Goal: Task Accomplishment & Management: Manage account settings

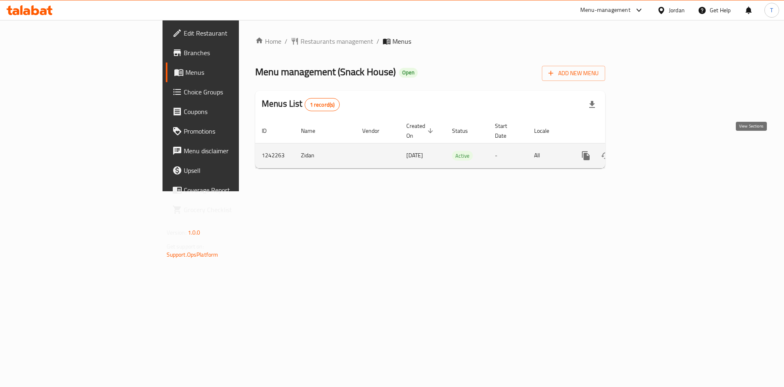
click at [650, 151] on icon "enhanced table" at bounding box center [645, 156] width 10 height 10
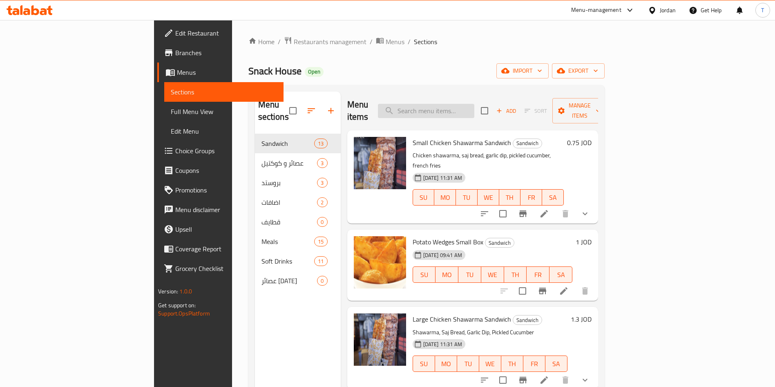
click at [471, 105] on input "search" at bounding box center [426, 111] width 96 height 14
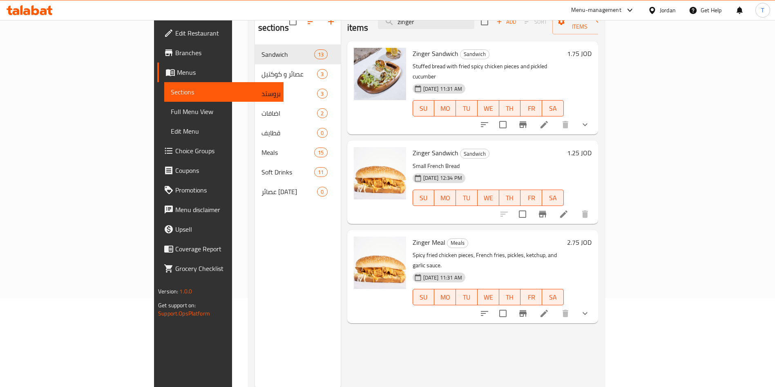
scroll to position [114, 0]
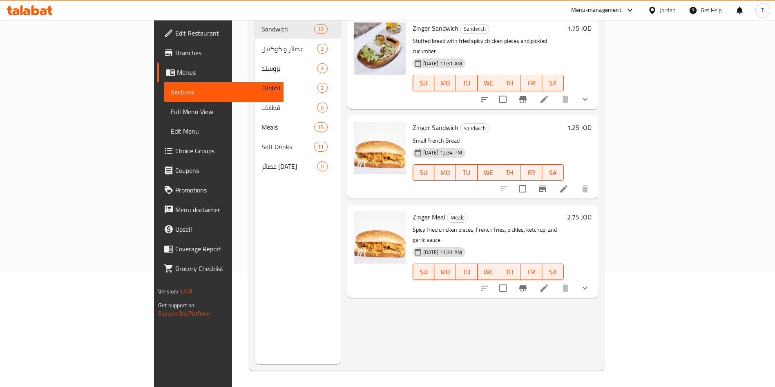
type input "zinger"
click at [575, 181] on li at bounding box center [563, 188] width 23 height 15
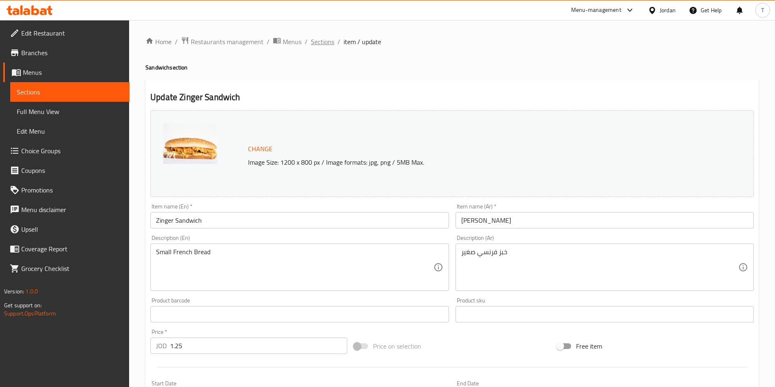
click at [328, 45] on span "Sections" at bounding box center [322, 42] width 23 height 10
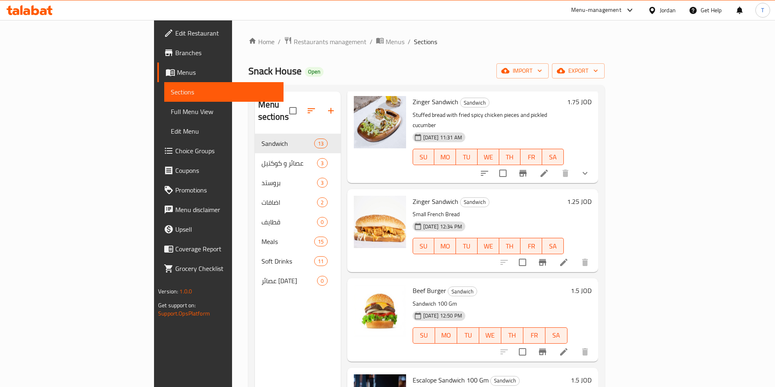
scroll to position [245, 0]
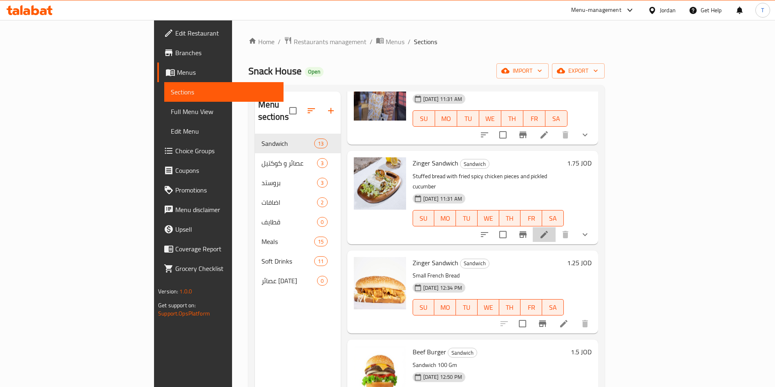
click at [555, 227] on li at bounding box center [544, 234] width 23 height 15
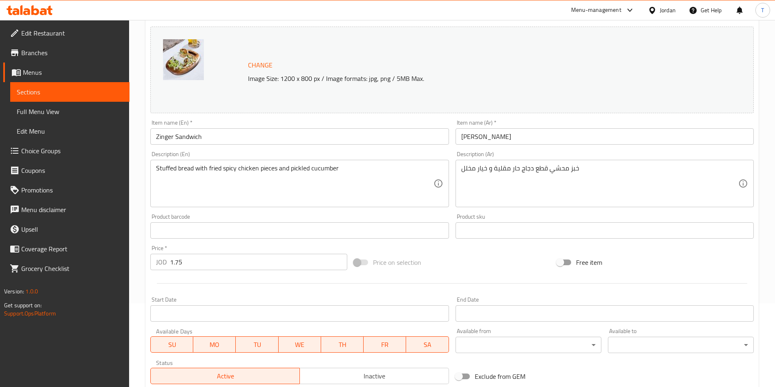
scroll to position [216, 0]
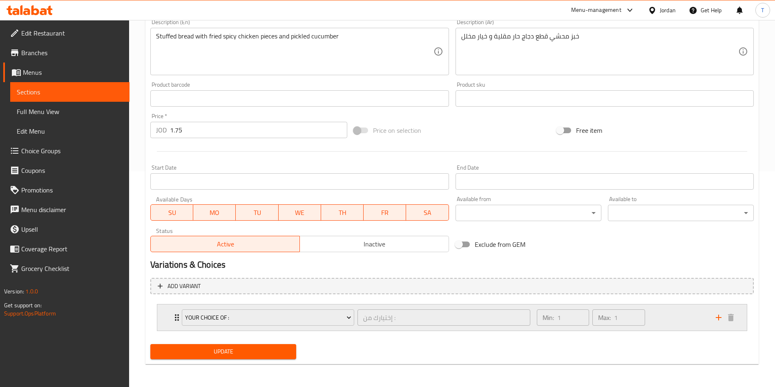
click at [680, 327] on div "Min: 1 ​ Max: 1 ​" at bounding box center [621, 317] width 179 height 26
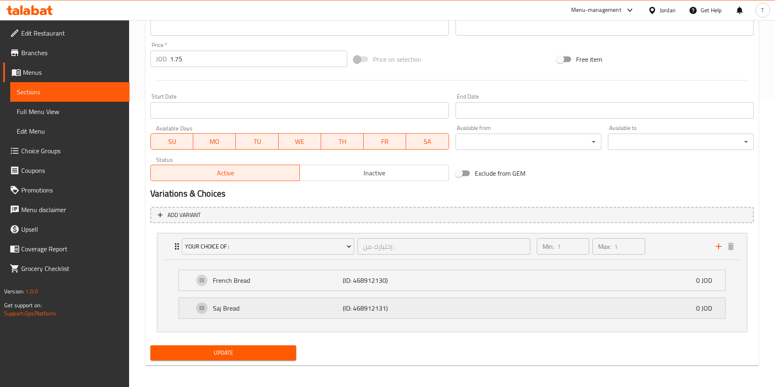
scroll to position [288, 0]
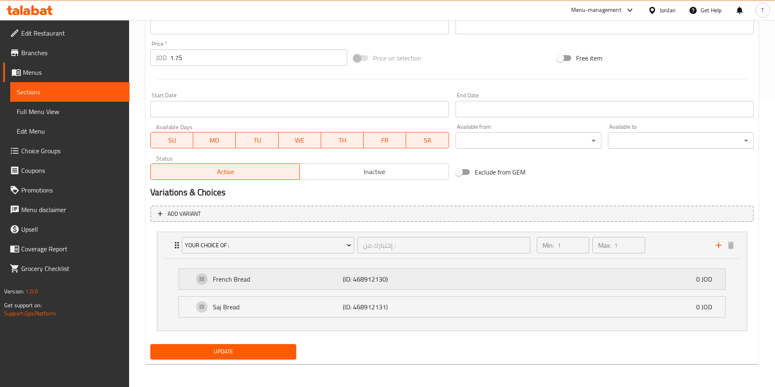
click at [676, 281] on div "French Bread (ID: 468912130) 0 JOD" at bounding box center [454, 279] width 521 height 20
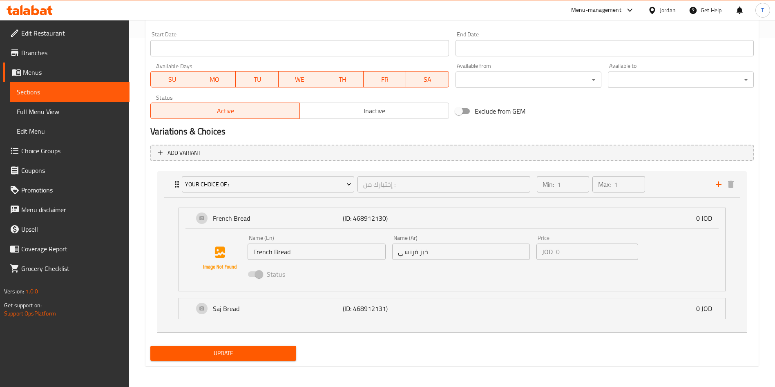
scroll to position [350, 0]
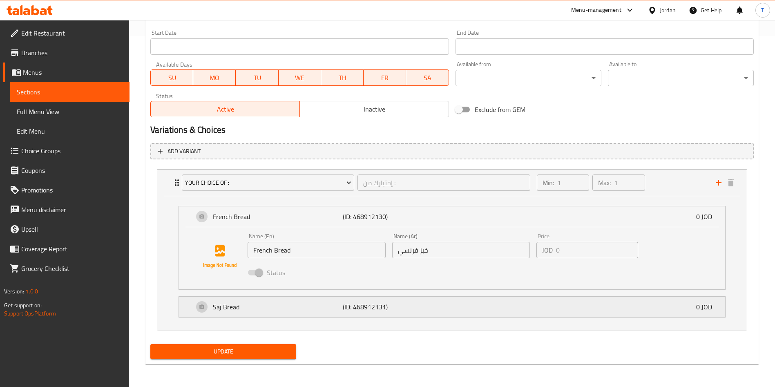
click at [601, 304] on div "Saj Bread (ID: 468912131) 0 JOD" at bounding box center [454, 306] width 521 height 20
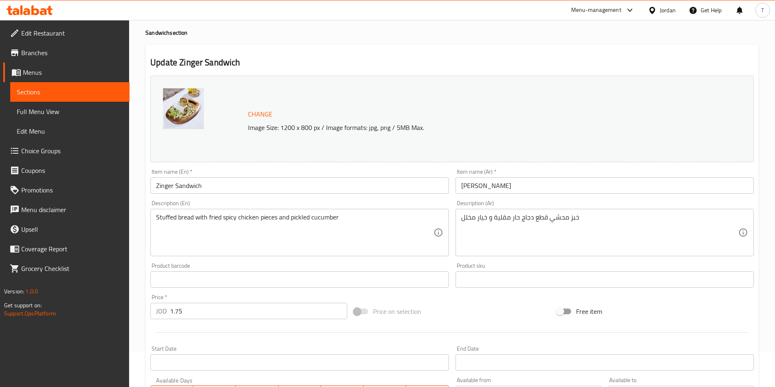
scroll to position [0, 0]
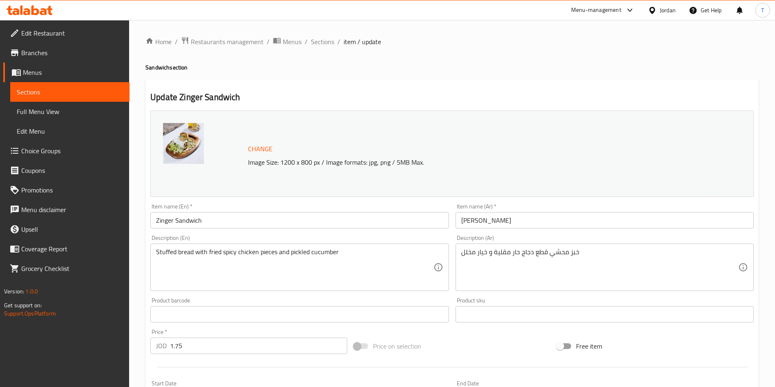
click at [323, 38] on span "Sections" at bounding box center [322, 42] width 23 height 10
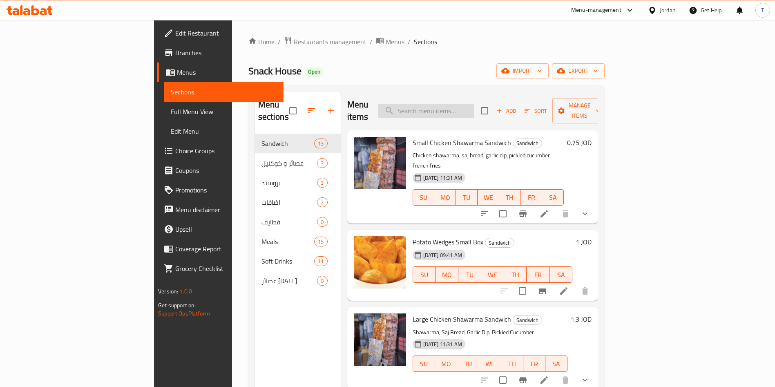
click at [451, 111] on input "search" at bounding box center [426, 111] width 96 height 14
type input "zinger"
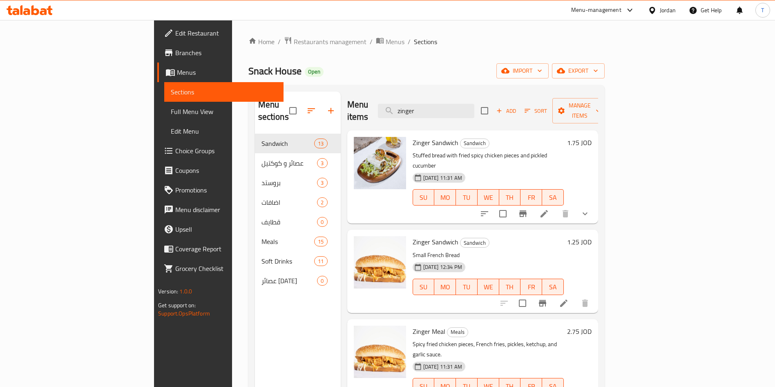
click at [590, 209] on icon "show more" at bounding box center [585, 214] width 10 height 10
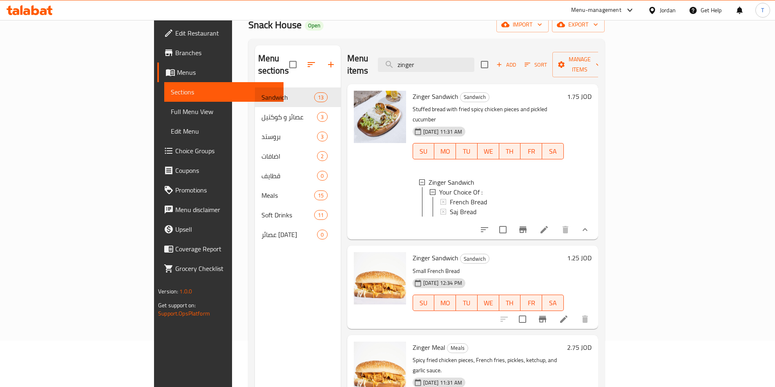
scroll to position [114, 0]
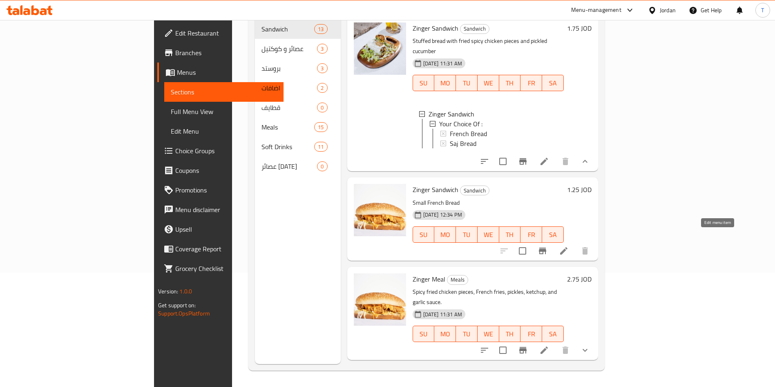
click at [567, 247] on icon at bounding box center [563, 250] width 7 height 7
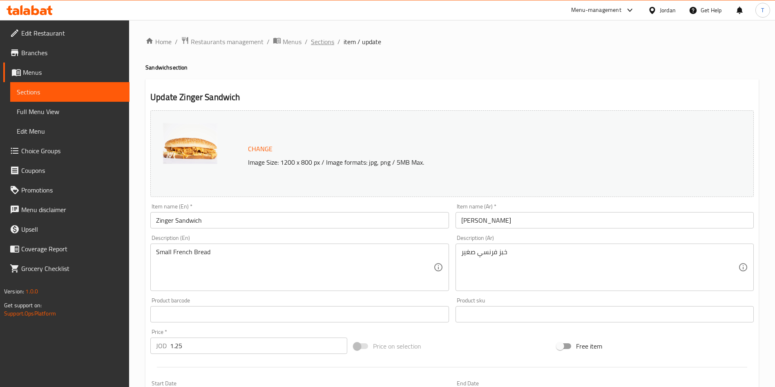
click at [312, 41] on span "Sections" at bounding box center [322, 42] width 23 height 10
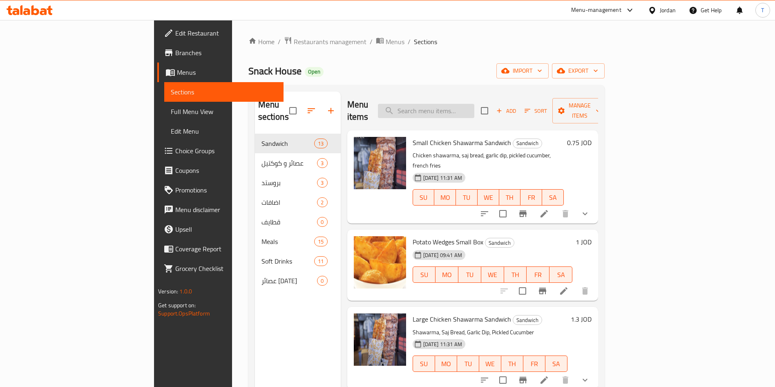
click at [472, 108] on input "search" at bounding box center [426, 111] width 96 height 14
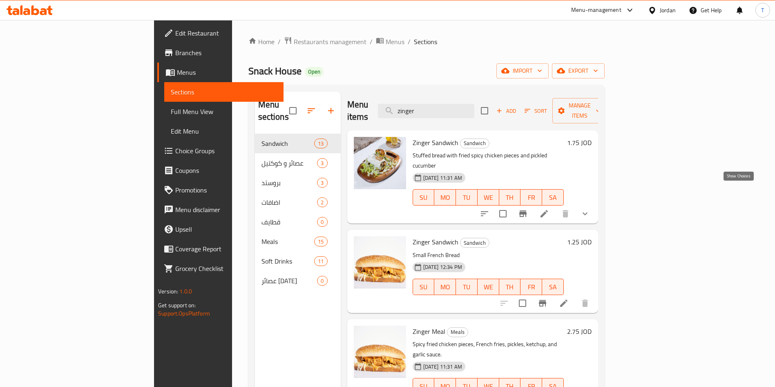
type input "zinger"
click at [590, 209] on icon "show more" at bounding box center [585, 214] width 10 height 10
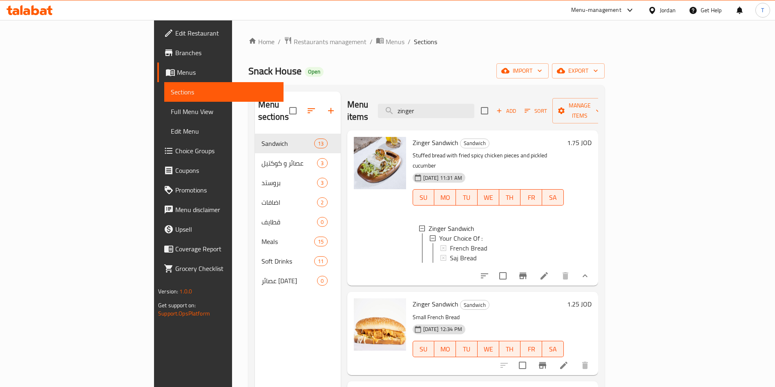
scroll to position [1, 0]
click at [488, 252] on div "Saj Bread" at bounding box center [503, 257] width 107 height 10
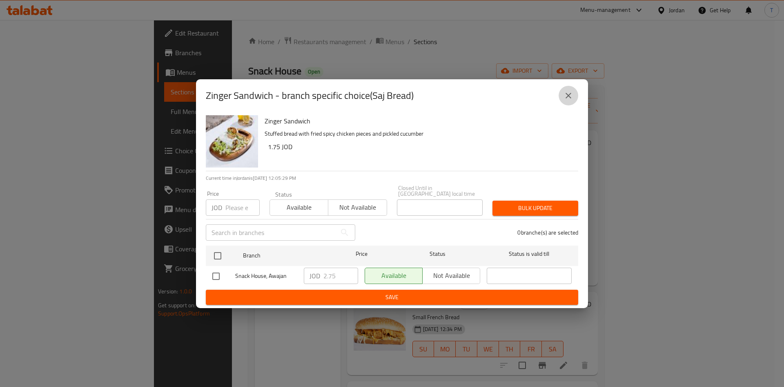
click at [573, 100] on icon "close" at bounding box center [569, 96] width 10 height 10
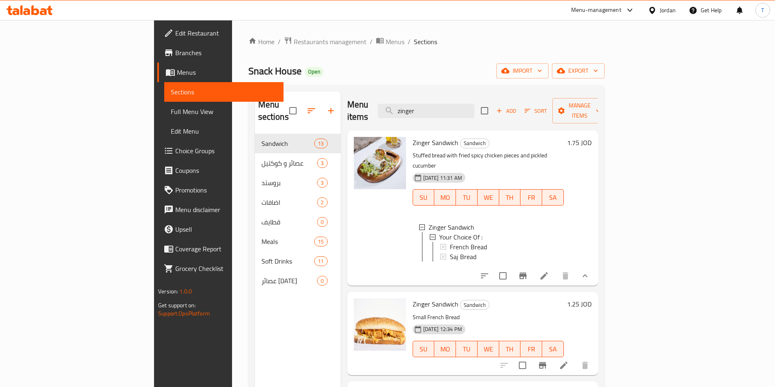
click at [512, 252] on div "Saj Bread" at bounding box center [503, 257] width 107 height 10
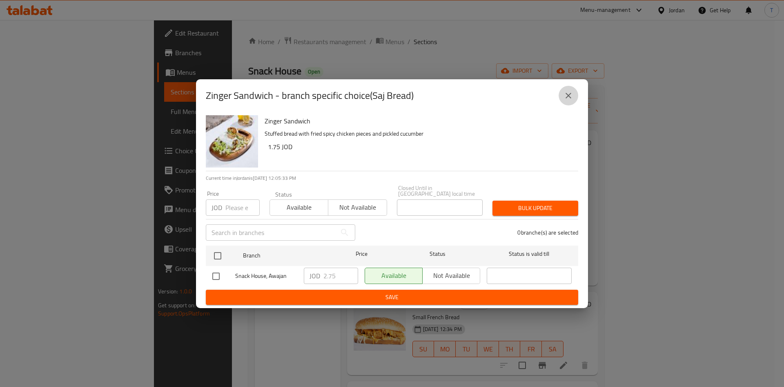
click at [569, 100] on icon "close" at bounding box center [569, 96] width 10 height 10
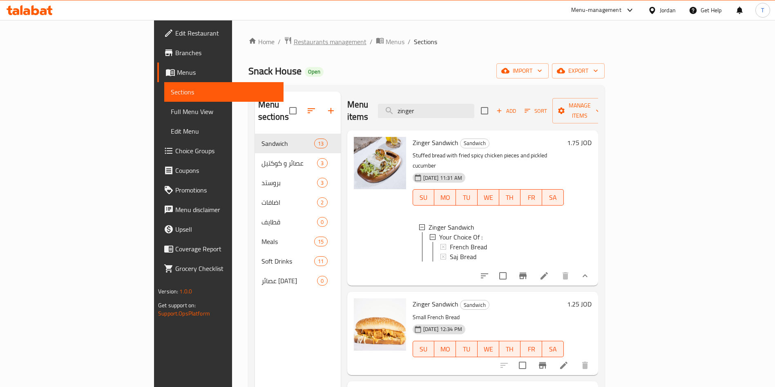
click at [294, 45] on span "Restaurants management" at bounding box center [330, 42] width 73 height 10
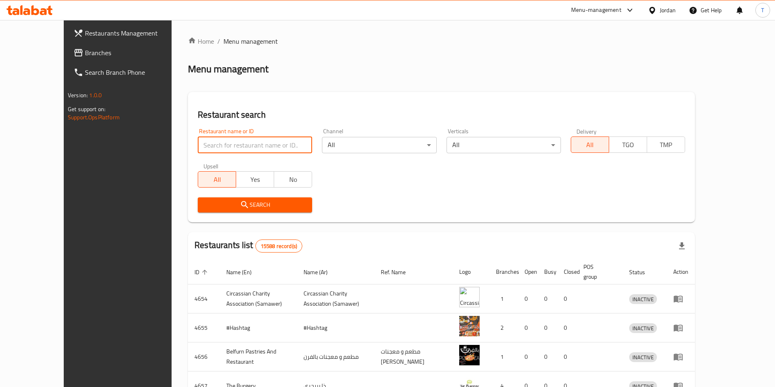
click at [242, 143] on input "search" at bounding box center [255, 145] width 114 height 16
type input "سناك هاوس"
click button "Search" at bounding box center [255, 204] width 114 height 15
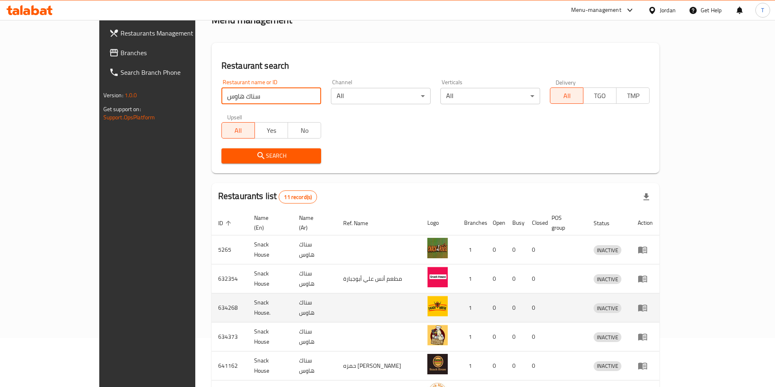
scroll to position [123, 0]
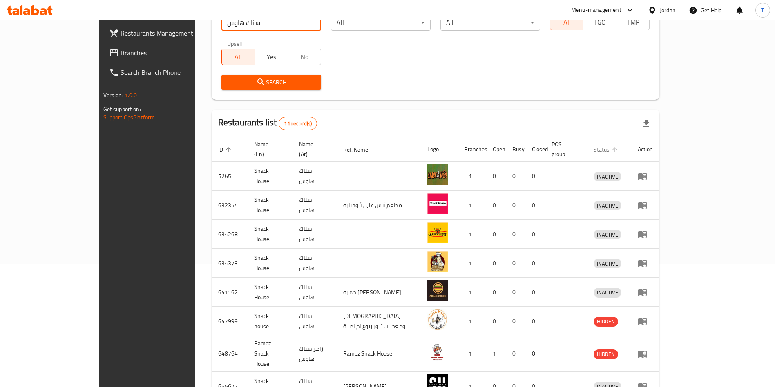
click at [620, 145] on span "Status" at bounding box center [606, 150] width 27 height 10
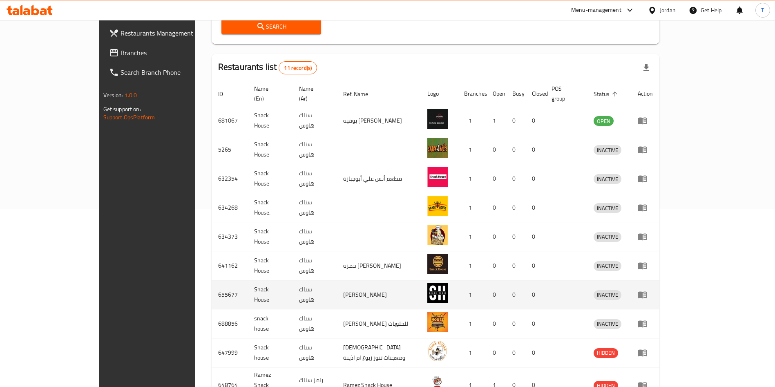
scroll to position [223, 0]
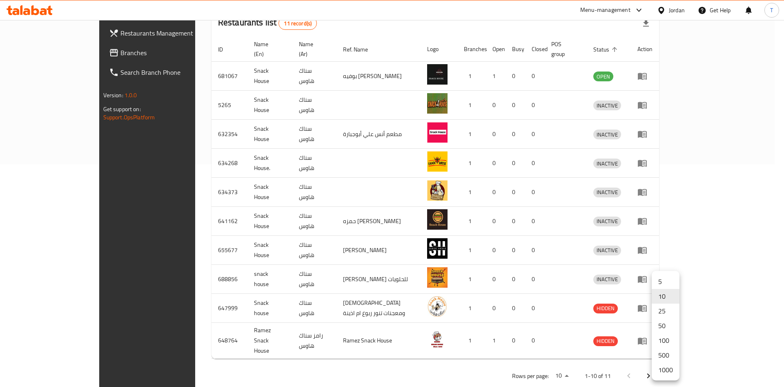
click at [671, 364] on li "1000" at bounding box center [666, 369] width 28 height 15
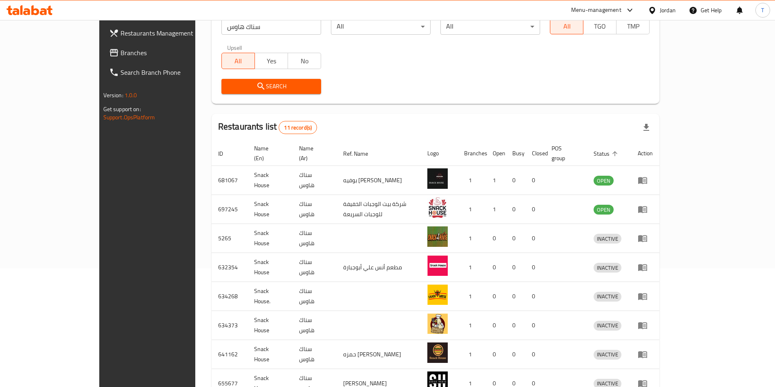
scroll to position [68, 0]
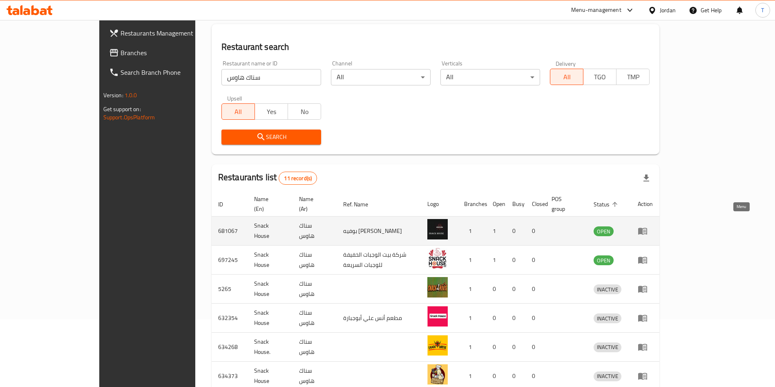
click at [647, 226] on icon "enhanced table" at bounding box center [642, 231] width 10 height 10
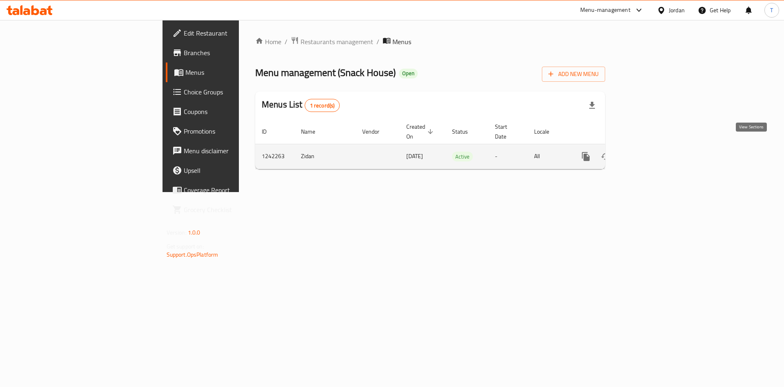
click at [655, 147] on link "enhanced table" at bounding box center [645, 157] width 20 height 20
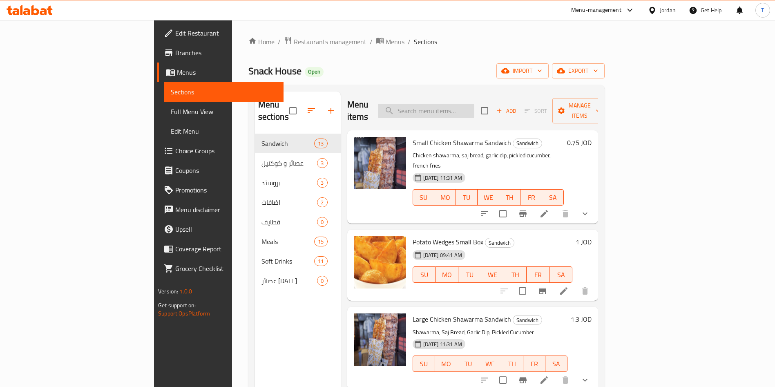
click at [474, 105] on input "search" at bounding box center [426, 111] width 96 height 14
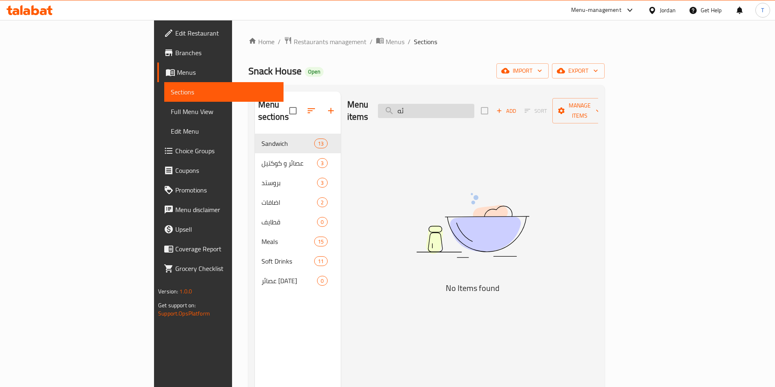
type input "ئ"
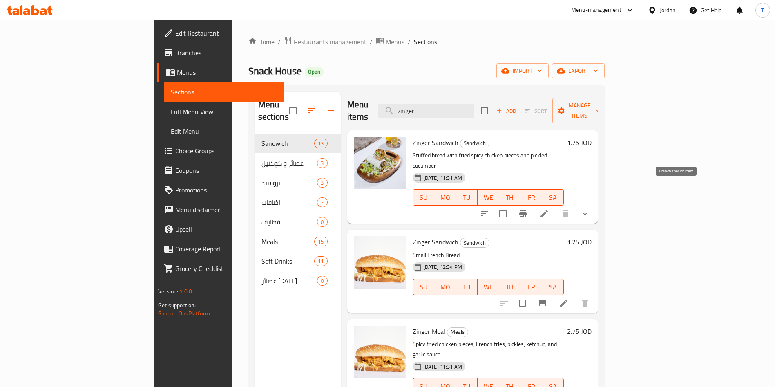
type input "zinger"
click at [533, 204] on button "Branch-specific-item" at bounding box center [523, 214] width 20 height 20
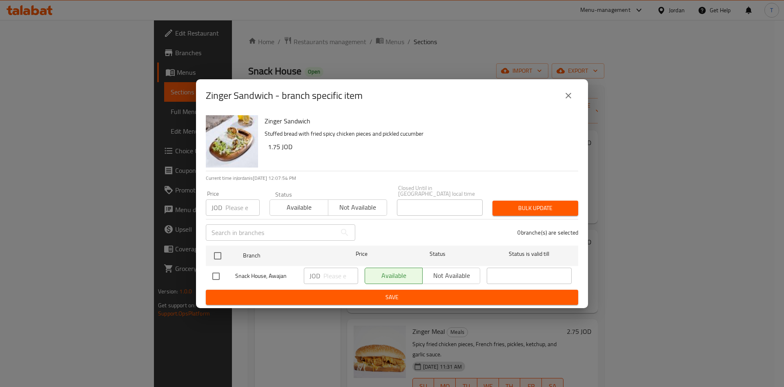
click at [574, 97] on button "close" at bounding box center [569, 96] width 20 height 20
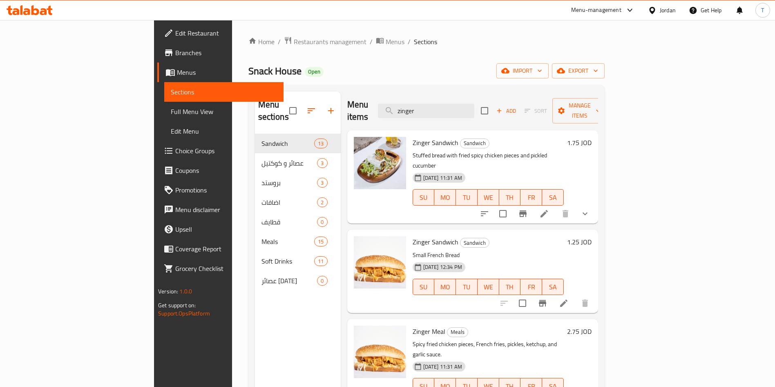
click at [590, 209] on icon "show more" at bounding box center [585, 214] width 10 height 10
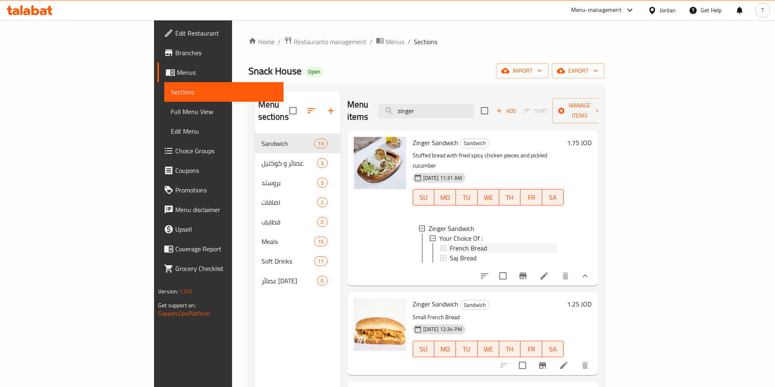
click at [478, 243] on div "French Bread" at bounding box center [503, 248] width 107 height 10
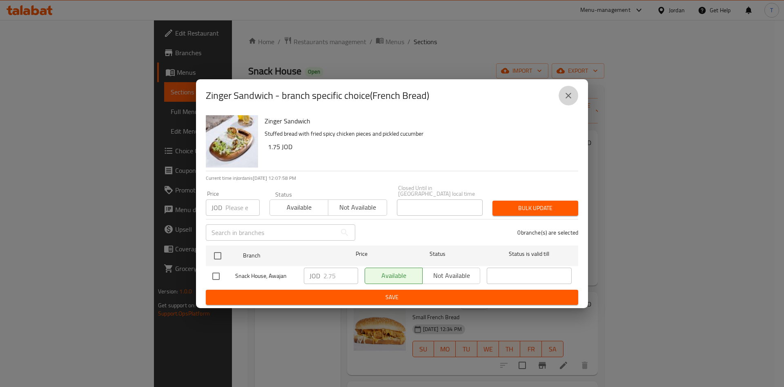
click at [578, 101] on button "close" at bounding box center [569, 96] width 20 height 20
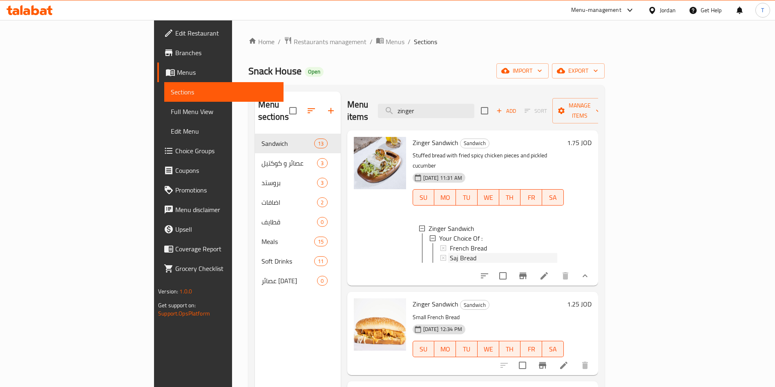
click at [458, 253] on div "Saj Bread" at bounding box center [503, 258] width 107 height 10
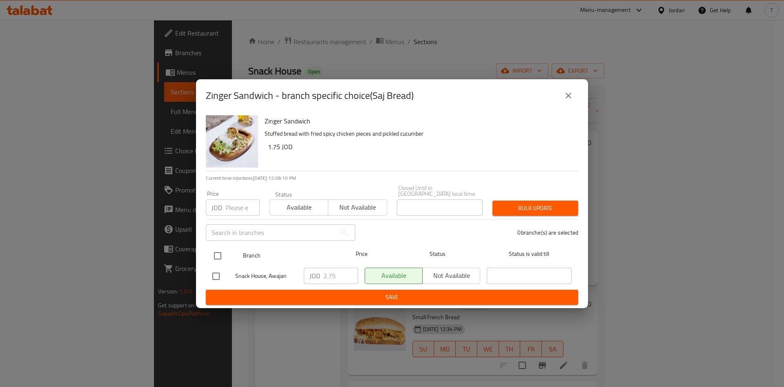
click at [220, 251] on input "checkbox" at bounding box center [217, 255] width 17 height 17
checkbox input "true"
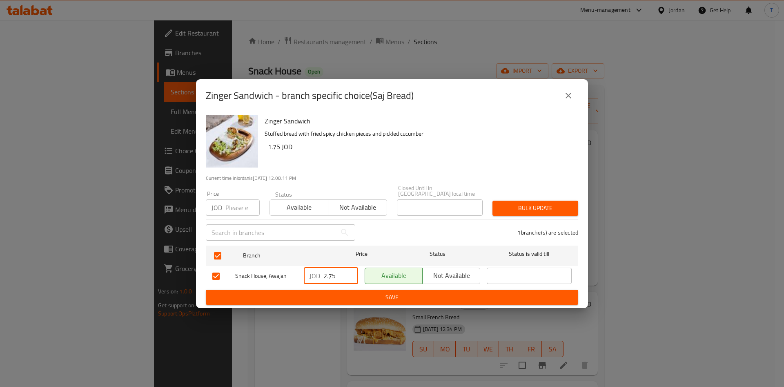
drag, startPoint x: 344, startPoint y: 276, endPoint x: 326, endPoint y: 277, distance: 18.0
click at [326, 277] on input "2.75" at bounding box center [340, 275] width 35 height 16
type input "2"
type input "0"
click at [313, 290] on button "Save" at bounding box center [392, 297] width 372 height 15
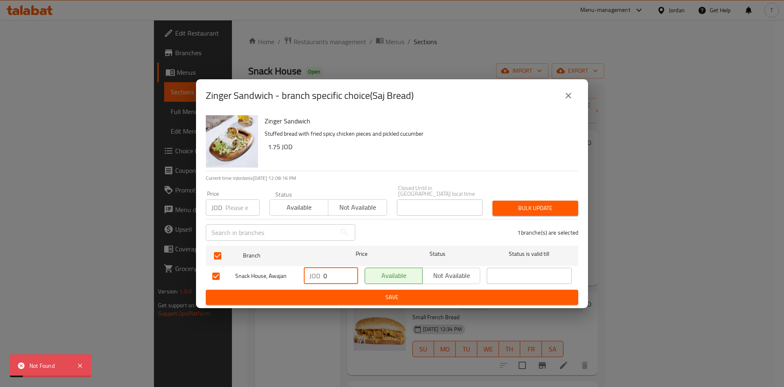
click at [328, 279] on input "0" at bounding box center [340, 275] width 35 height 16
click at [570, 100] on icon "close" at bounding box center [569, 96] width 10 height 10
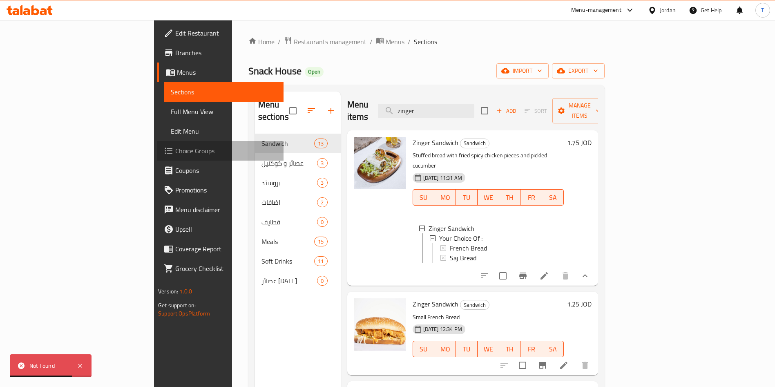
click at [175, 151] on span "Choice Groups" at bounding box center [226, 151] width 102 height 10
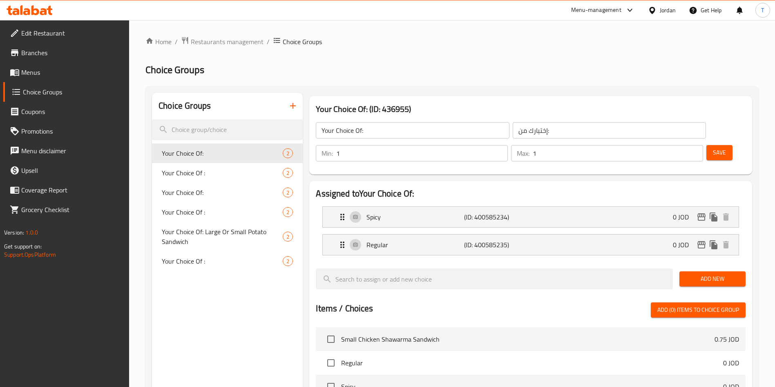
click at [207, 174] on span "Your Choice Of :" at bounding box center [222, 173] width 121 height 10
type input "Your Choice Of :"
type input "إختيارك من :"
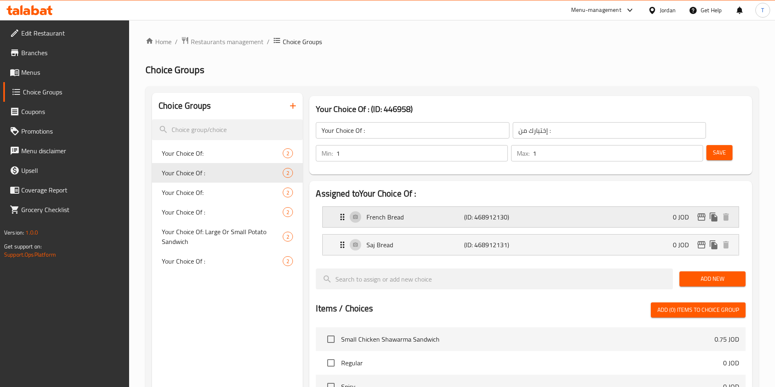
click at [463, 212] on p "French Bread" at bounding box center [414, 217] width 97 height 10
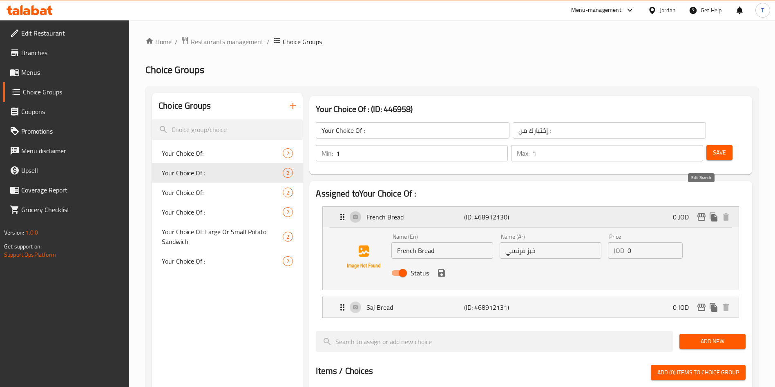
click at [704, 212] on icon "edit" at bounding box center [701, 217] width 10 height 10
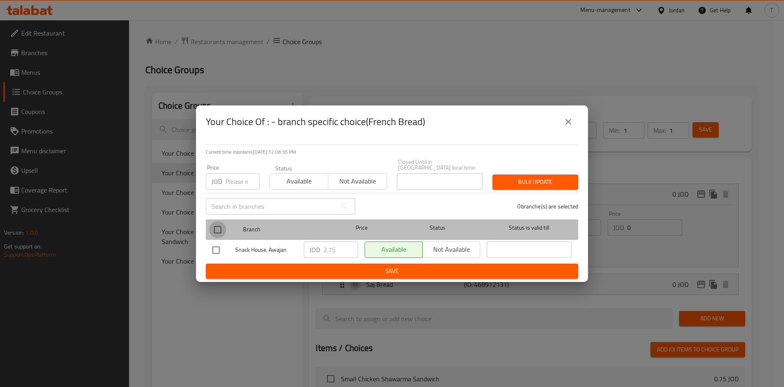
click at [214, 229] on input "checkbox" at bounding box center [217, 229] width 17 height 17
checkbox input "true"
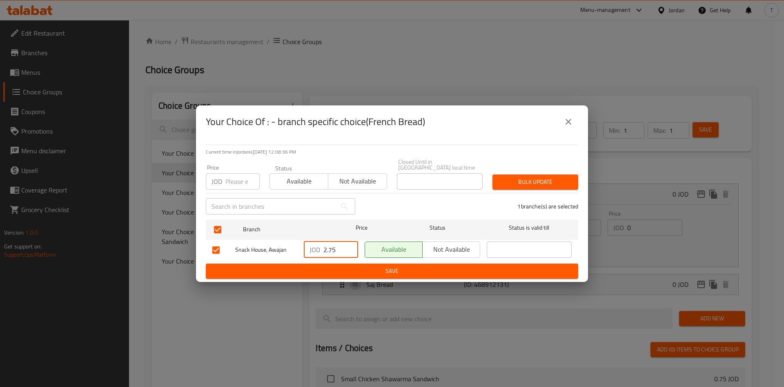
drag, startPoint x: 340, startPoint y: 246, endPoint x: 261, endPoint y: 246, distance: 79.2
click at [261, 246] on div "Snack House, Awajan JOD 2.75 ​ Available Not available ​" at bounding box center [392, 250] width 366 height 24
type input "0"
click at [379, 266] on span "Save" at bounding box center [391, 271] width 359 height 10
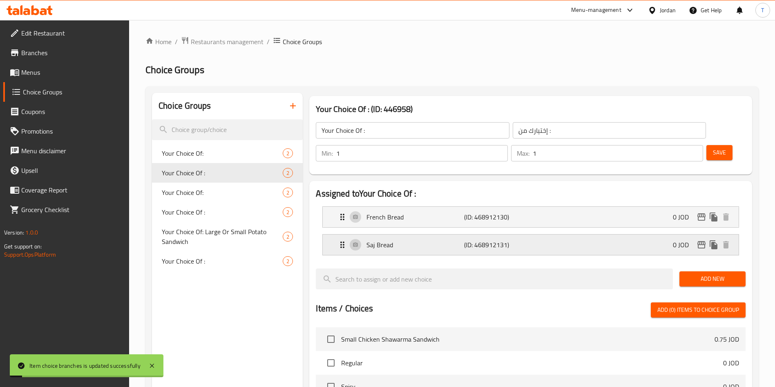
click at [564, 234] on div "Saj Bread (ID: 468912131) 0 JOD" at bounding box center [532, 244] width 391 height 20
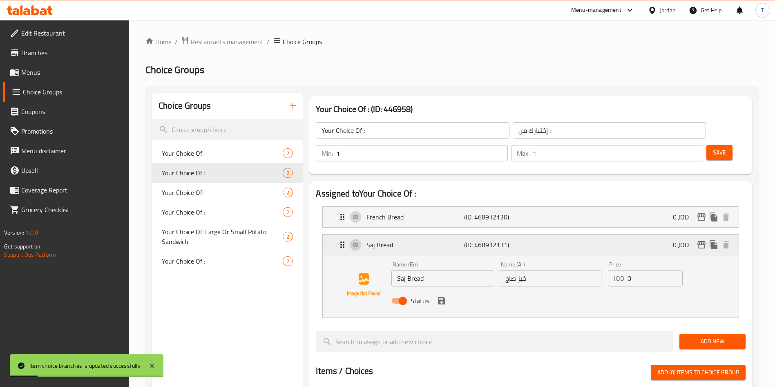
click at [702, 240] on icon "edit" at bounding box center [701, 245] width 10 height 10
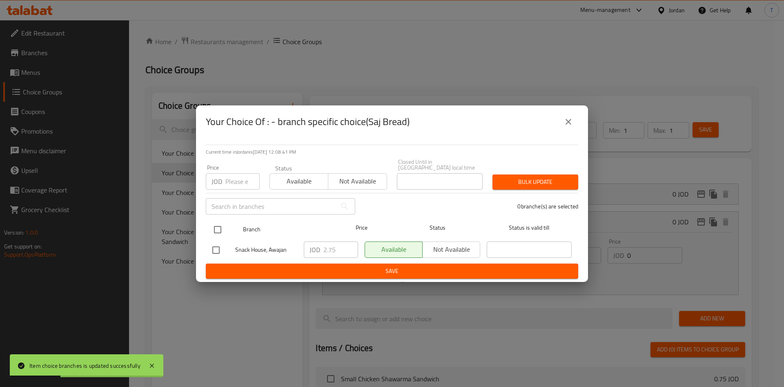
click at [225, 233] on input "checkbox" at bounding box center [217, 229] width 17 height 17
checkbox input "true"
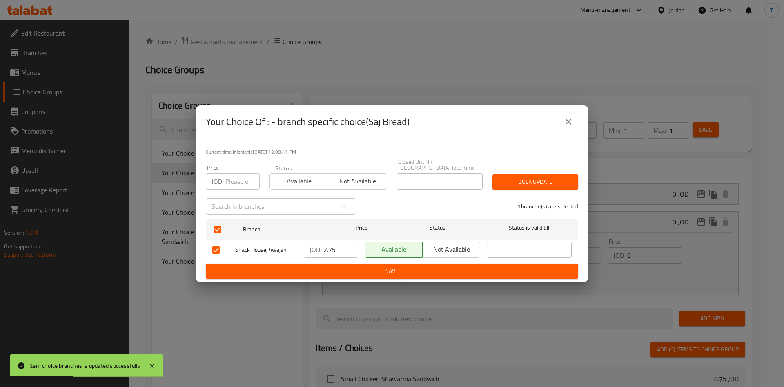
drag, startPoint x: 309, startPoint y: 250, endPoint x: 272, endPoint y: 250, distance: 36.8
click at [272, 250] on div "Snack House, Awajan JOD 2.75 ​ Available Not available ​" at bounding box center [392, 250] width 366 height 24
type input "0"
click at [394, 271] on span "Save" at bounding box center [391, 271] width 359 height 10
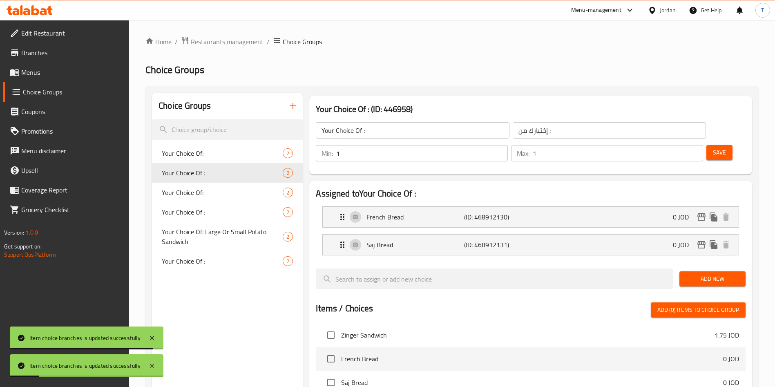
click at [706, 145] on button "Save" at bounding box center [719, 152] width 26 height 15
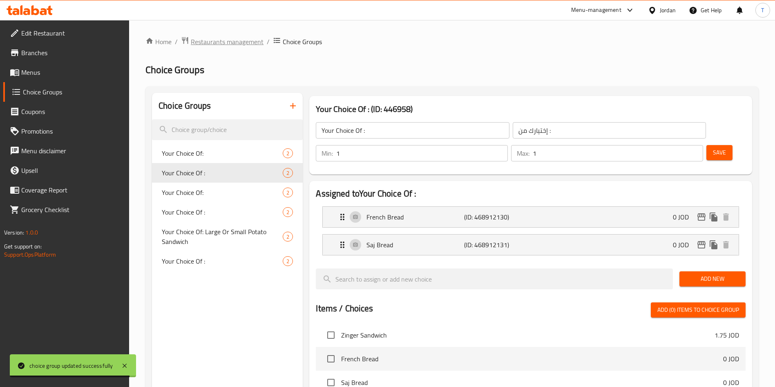
click at [230, 42] on span "Restaurants management" at bounding box center [227, 42] width 73 height 10
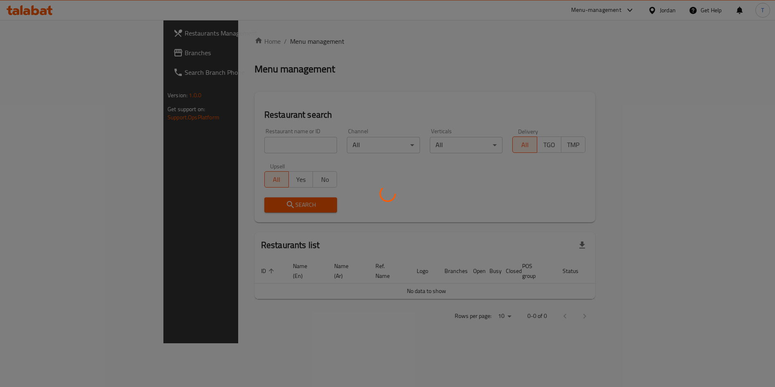
click at [227, 145] on div at bounding box center [387, 193] width 775 height 387
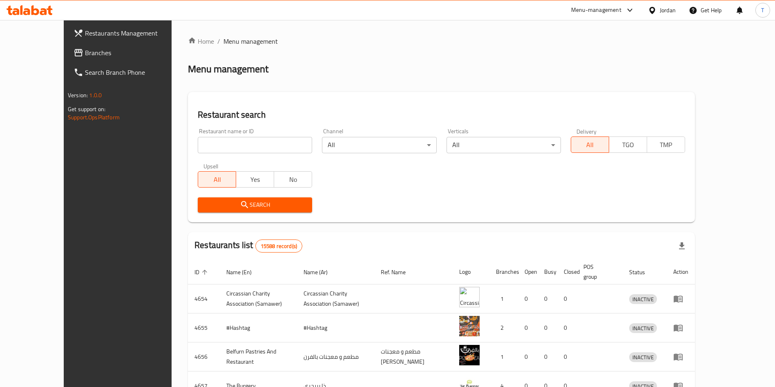
click at [228, 144] on input "search" at bounding box center [255, 145] width 114 height 16
type input "Tahinia And Banadora"
click button "Search" at bounding box center [255, 204] width 114 height 15
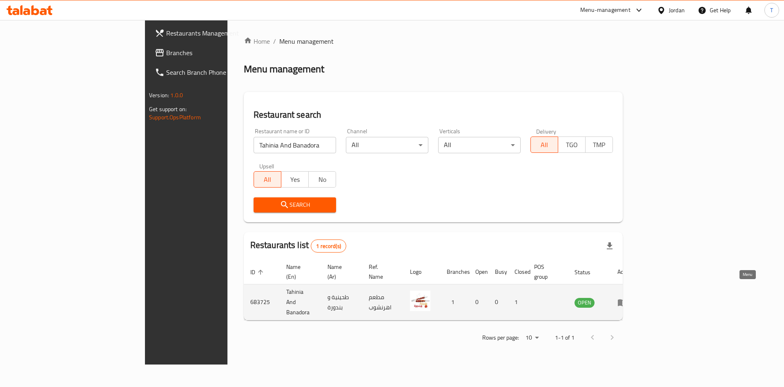
click at [627, 297] on icon "enhanced table" at bounding box center [622, 302] width 10 height 10
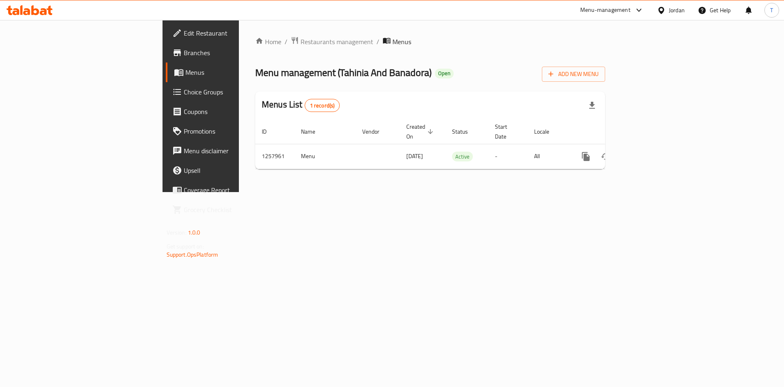
click at [184, 33] on span "Edit Restaurant" at bounding box center [235, 33] width 103 height 10
